Goal: Ask a question: Seek information or help from site administrators or community

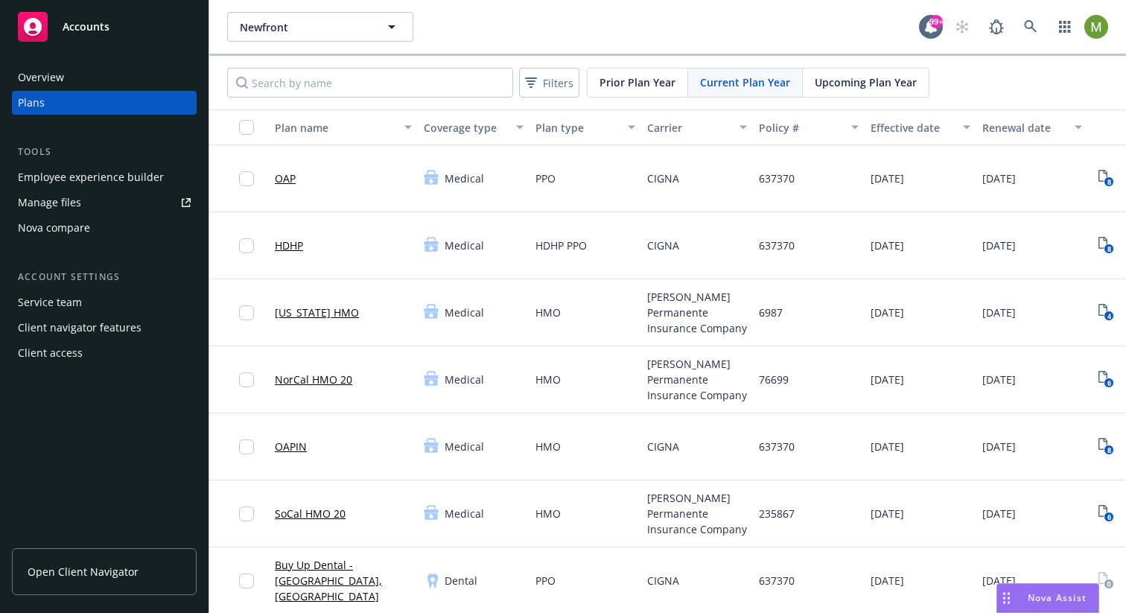
click at [1008, 593] on rect "Drag to move" at bounding box center [1009, 594] width 2 height 2
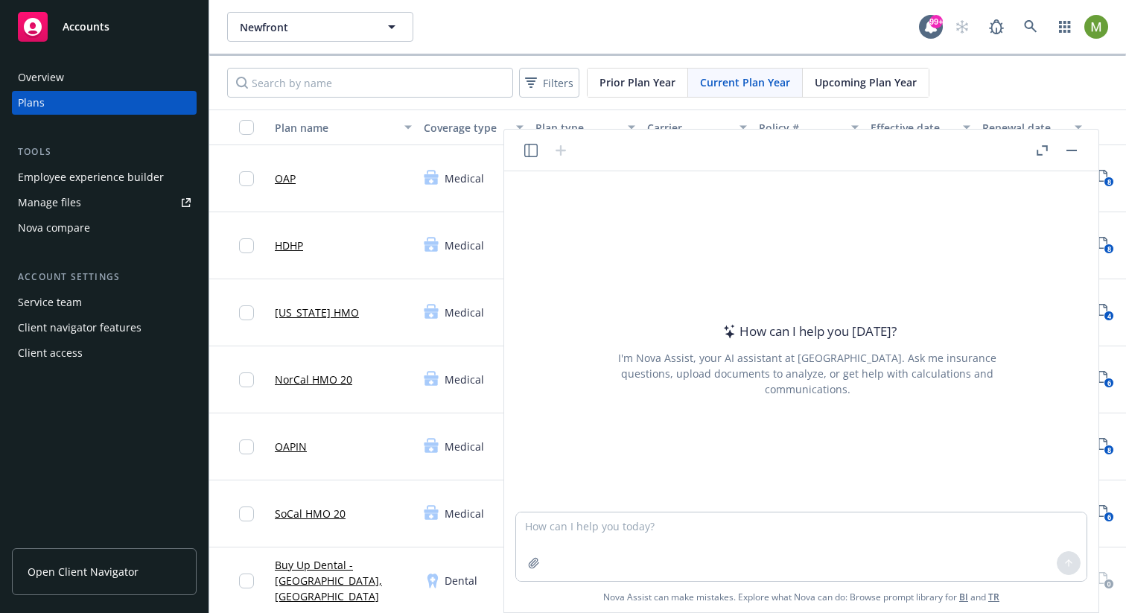
click at [528, 148] on icon "button" at bounding box center [530, 150] width 13 height 13
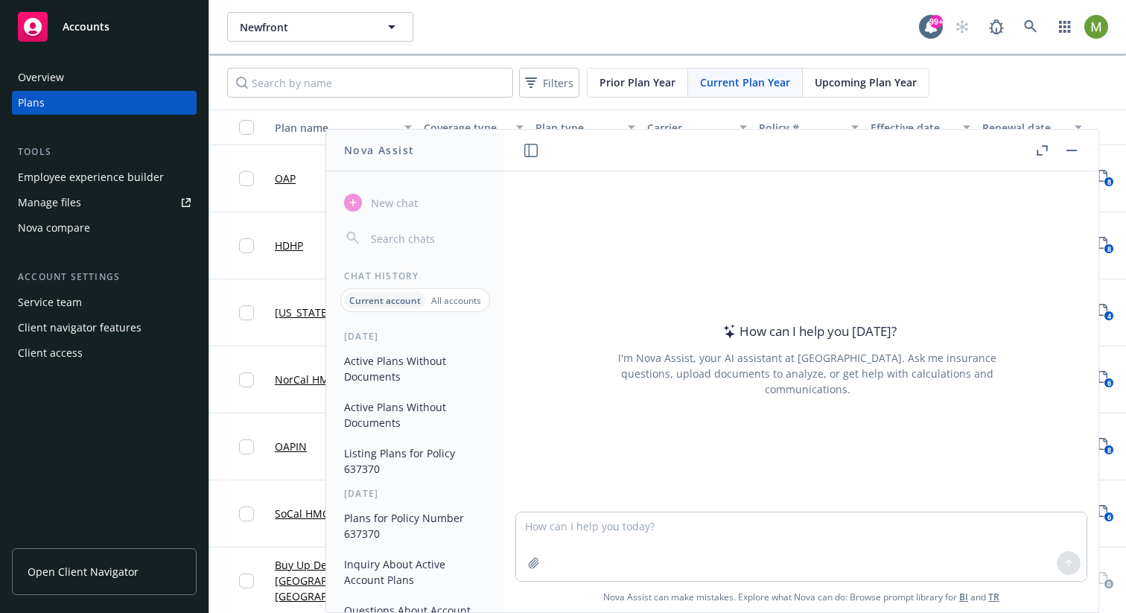
click at [378, 368] on button "Active Plans Without Documents" at bounding box center [415, 369] width 154 height 40
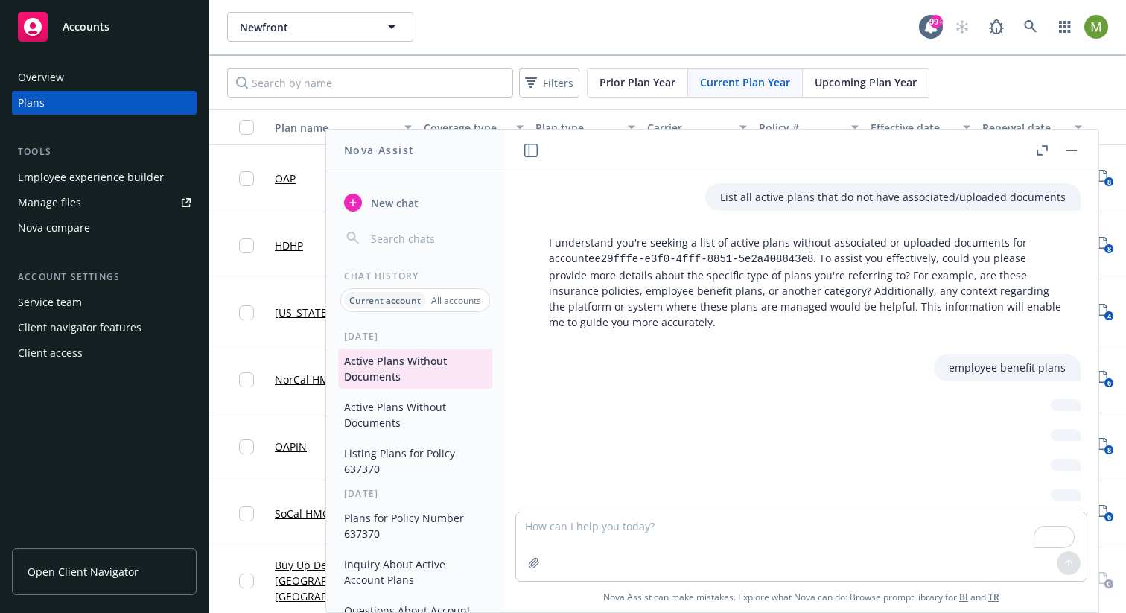
scroll to position [143, 0]
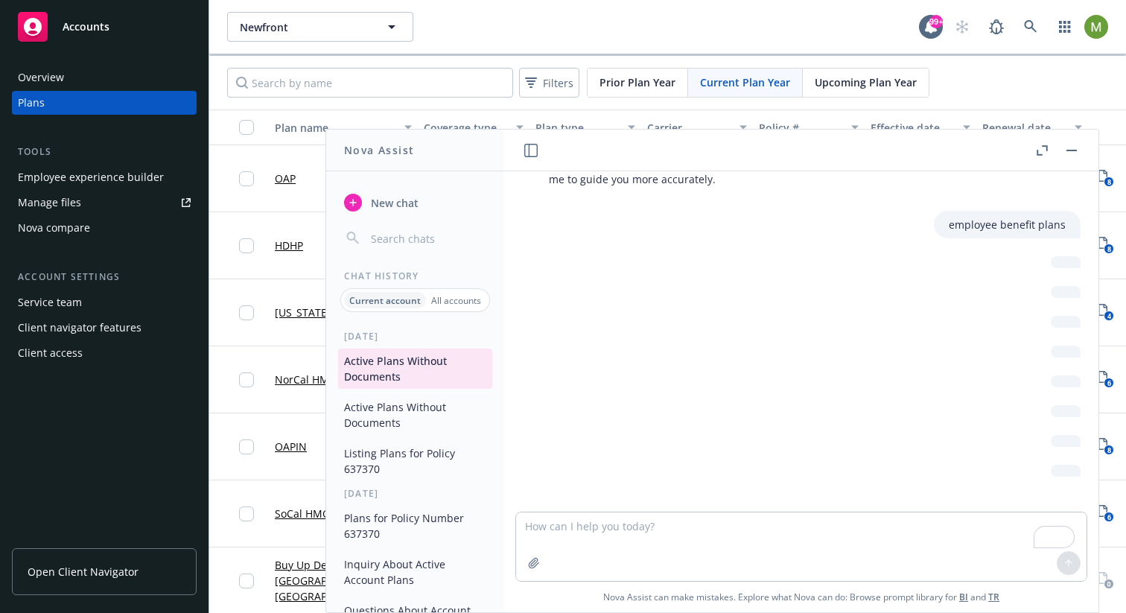
click at [413, 425] on button "Active Plans Without Documents" at bounding box center [415, 415] width 154 height 40
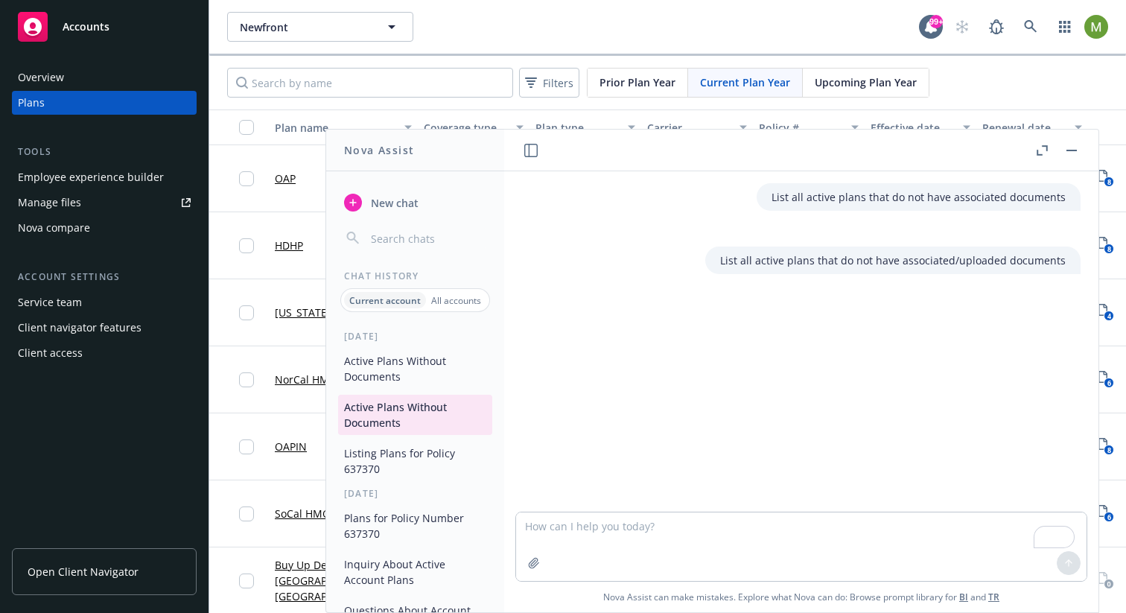
click at [378, 377] on button "Active Plans Without Documents" at bounding box center [415, 369] width 154 height 40
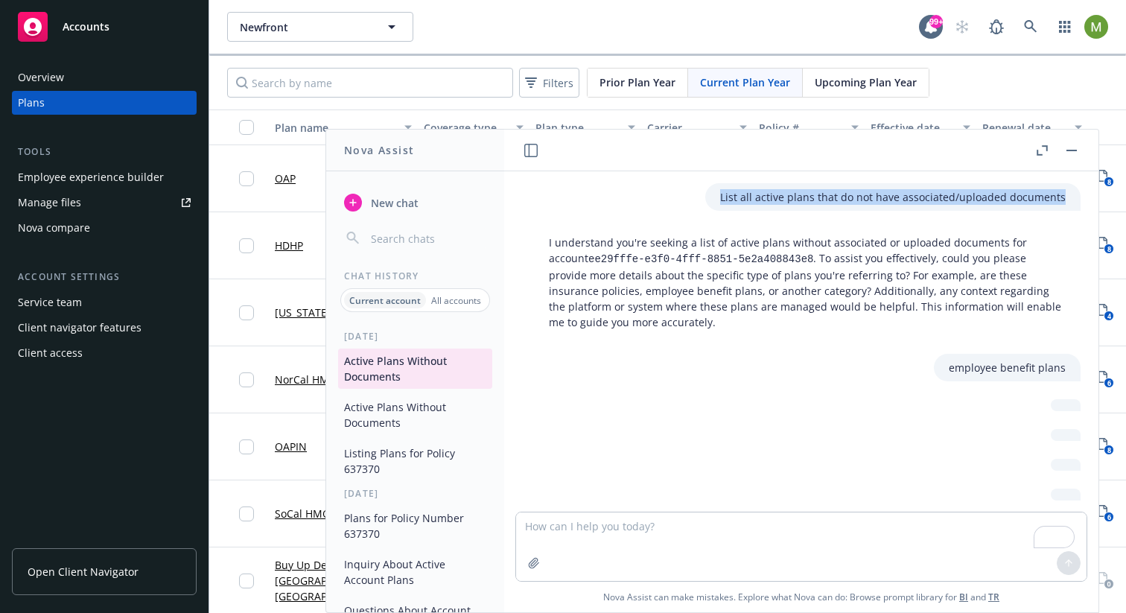
drag, startPoint x: 1053, startPoint y: 196, endPoint x: 717, endPoint y: 203, distance: 336.8
click at [717, 203] on div "List all active plans that do not have associated/uploaded documents" at bounding box center [893, 197] width 375 height 28
copy p "List all active plans that do not have associated/uploaded documents"
click at [374, 197] on span "New chat" at bounding box center [393, 203] width 51 height 16
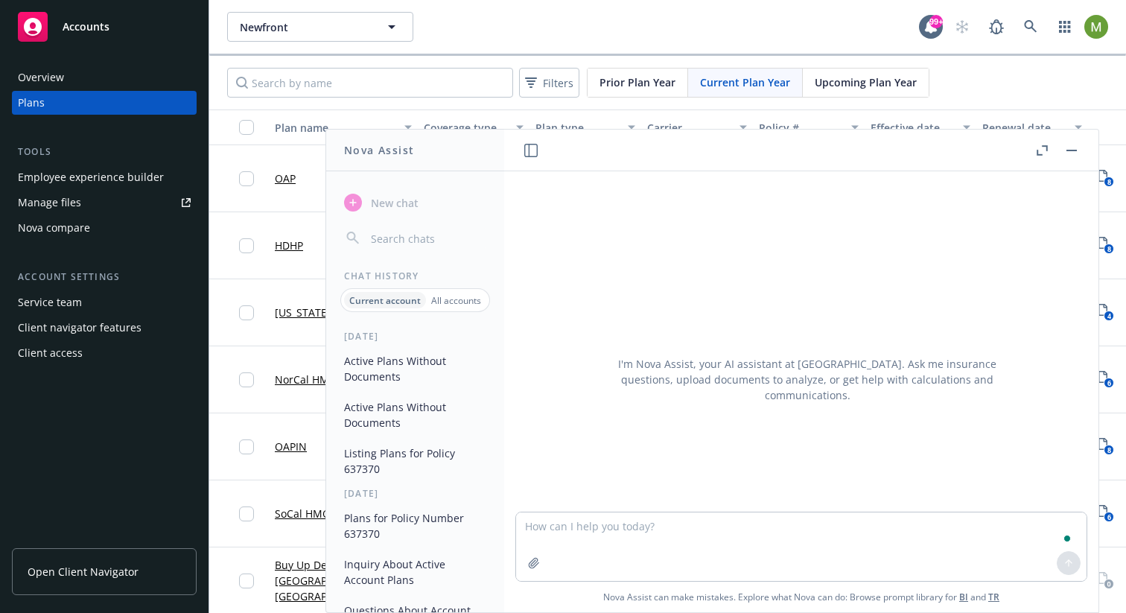
type textarea "List all active plans that do not have associated/uploaded documents"
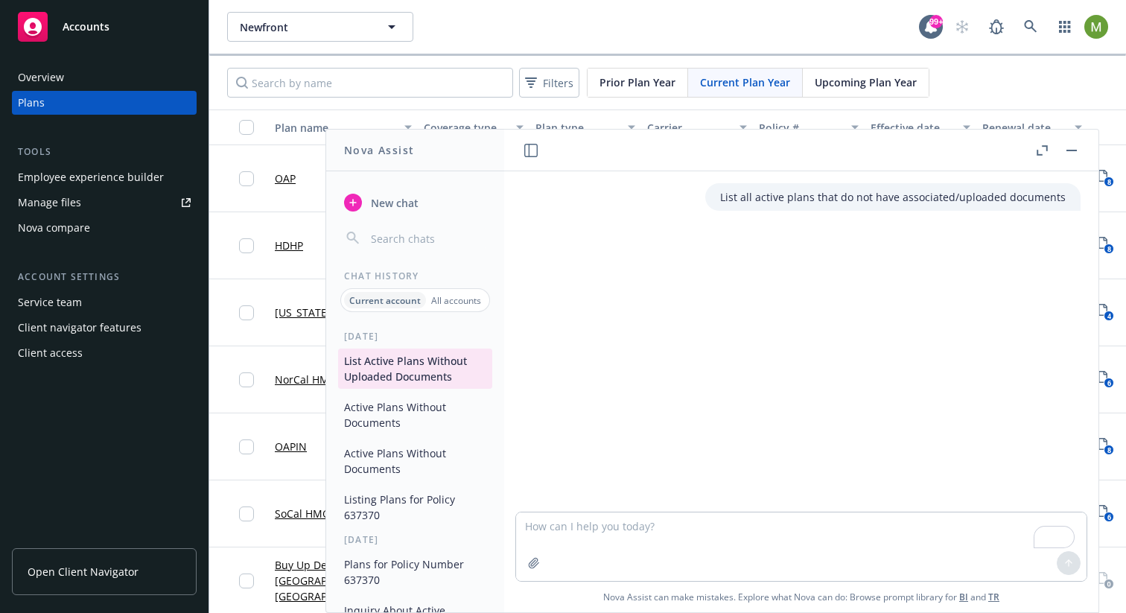
click at [396, 407] on button "Active Plans Without Documents" at bounding box center [415, 415] width 154 height 40
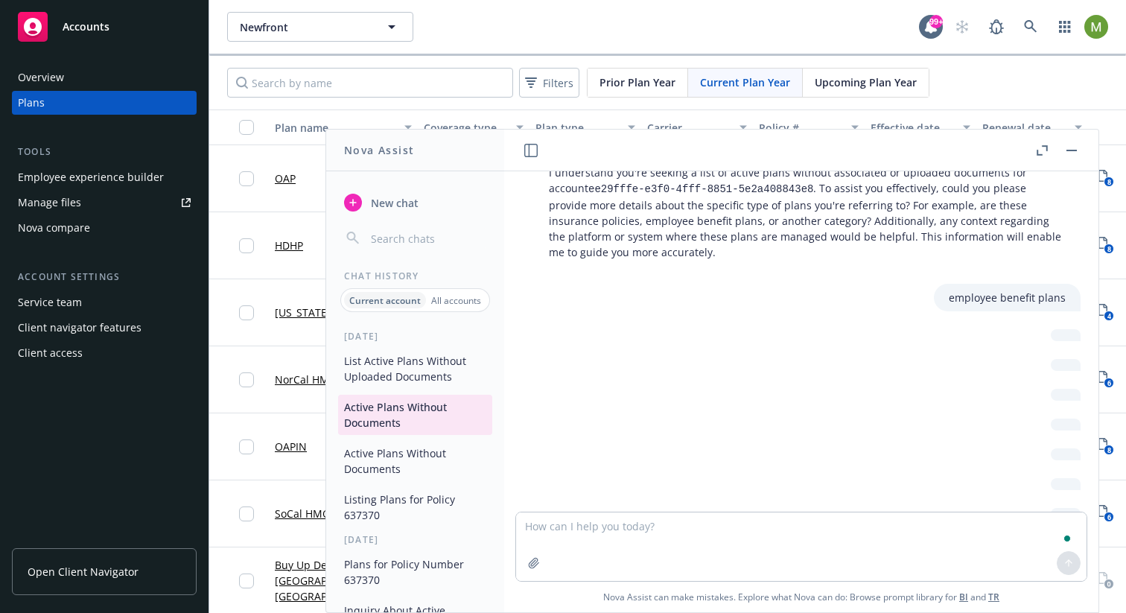
scroll to position [110, 0]
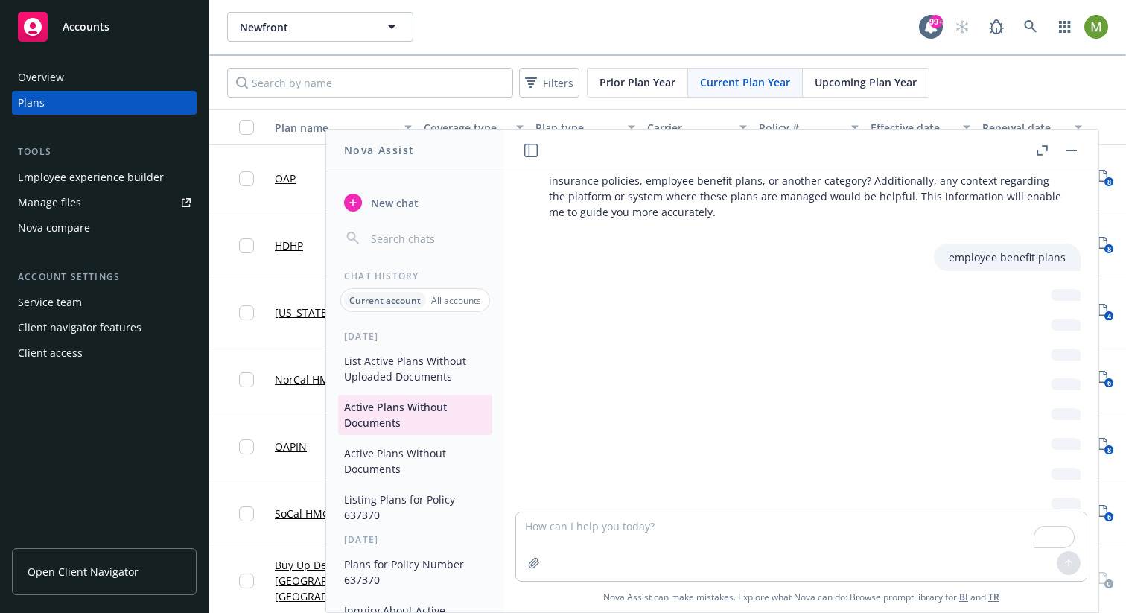
click at [1053, 294] on div at bounding box center [1066, 295] width 30 height 12
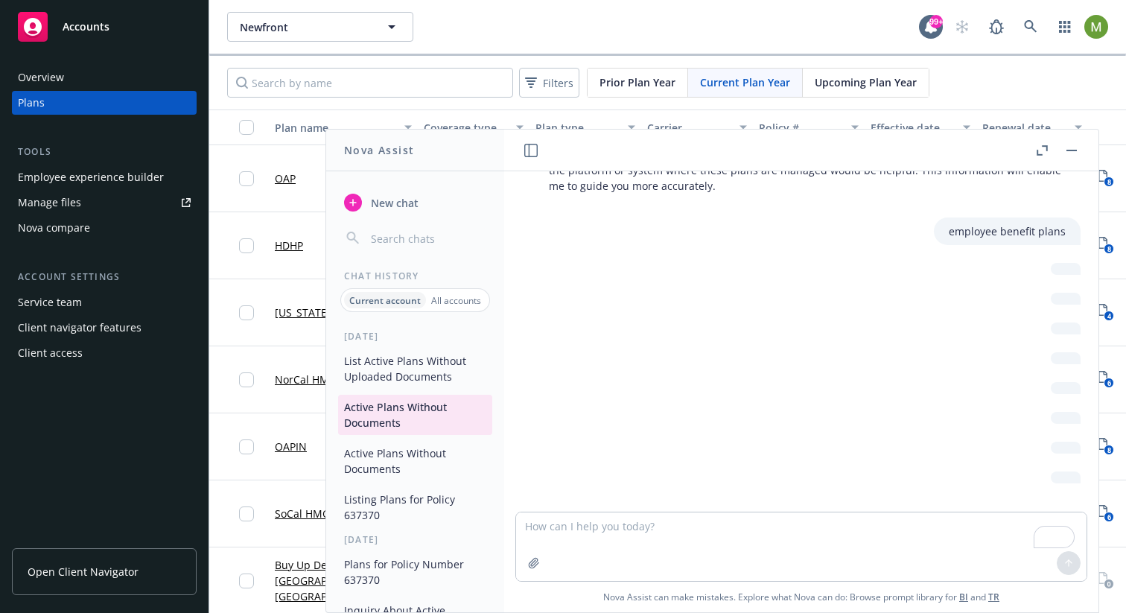
scroll to position [143, 0]
click at [685, 527] on textarea "To enrich screen reader interactions, please activate Accessibility in Grammarl…" at bounding box center [801, 547] width 571 height 69
click at [445, 368] on button "List Active Plans Without Uploaded Documents" at bounding box center [415, 369] width 154 height 40
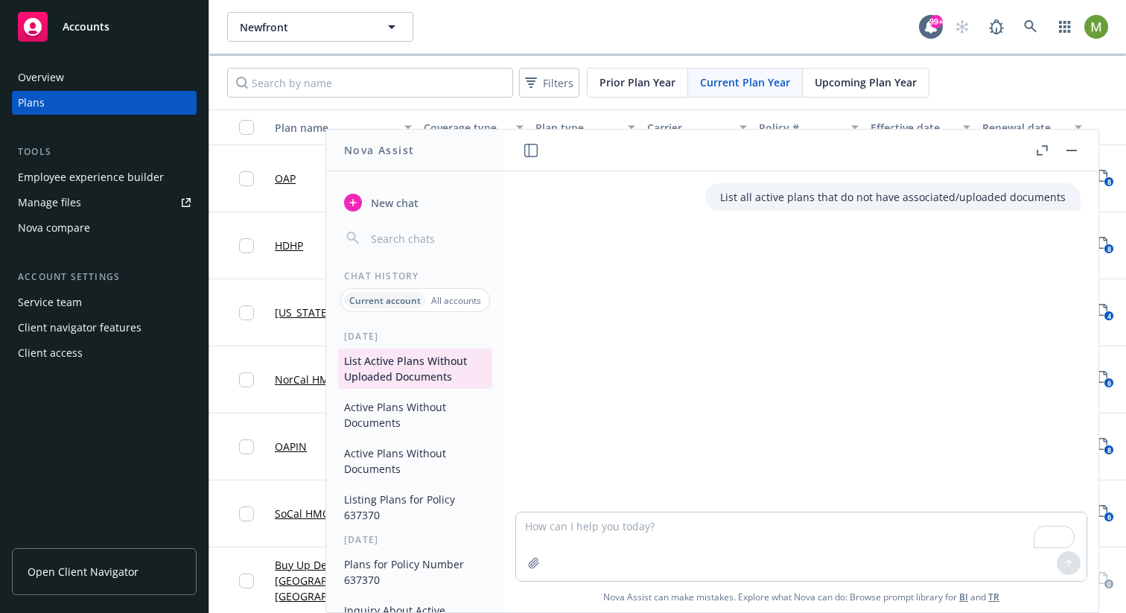
click at [407, 409] on button "Active Plans Without Documents" at bounding box center [415, 415] width 154 height 40
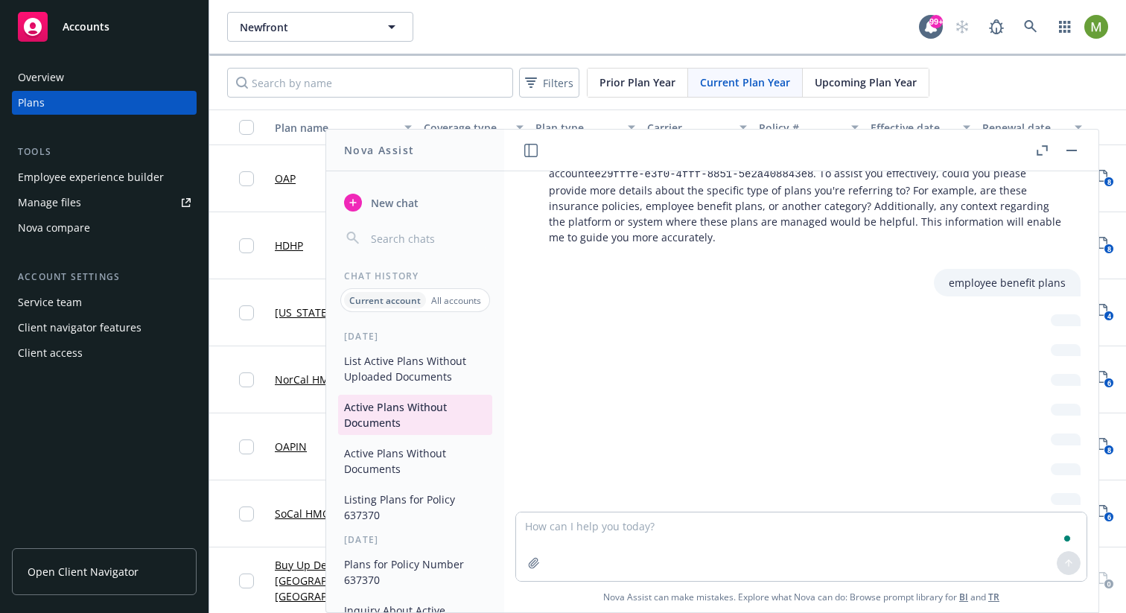
scroll to position [110, 0]
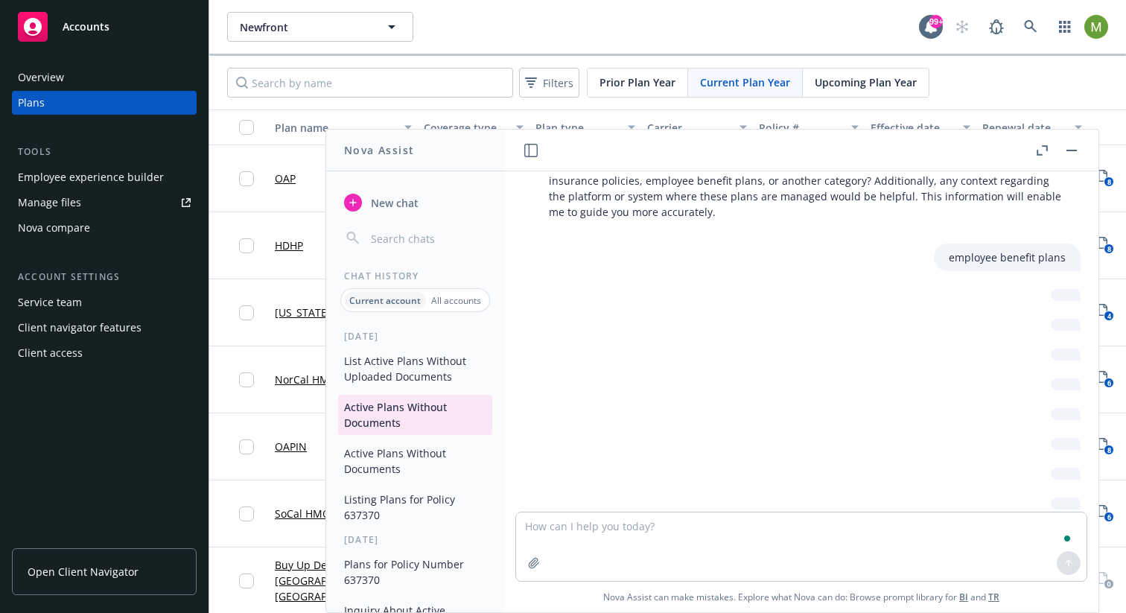
click at [410, 367] on button "List Active Plans Without Uploaded Documents" at bounding box center [415, 369] width 154 height 40
